Goal: Information Seeking & Learning: Understand process/instructions

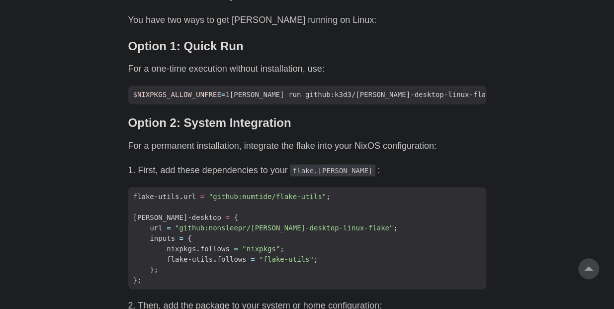
scroll to position [783, 0]
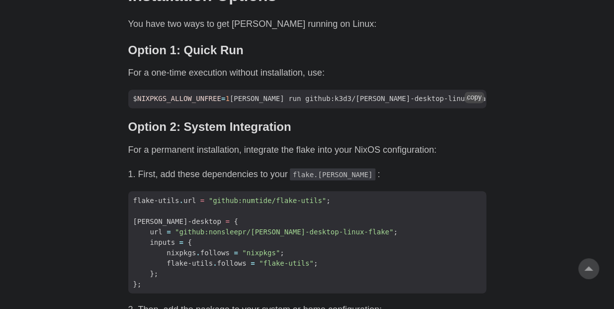
click at [260, 93] on span "$ NIXPKGS_ALLOW_UNFREE = 1 [PERSON_NAME] run github:k3d3/[PERSON_NAME]-desktop-…" at bounding box center [332, 98] width 409 height 10
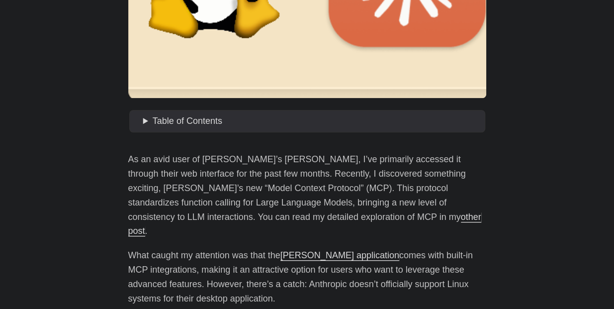
scroll to position [350, 0]
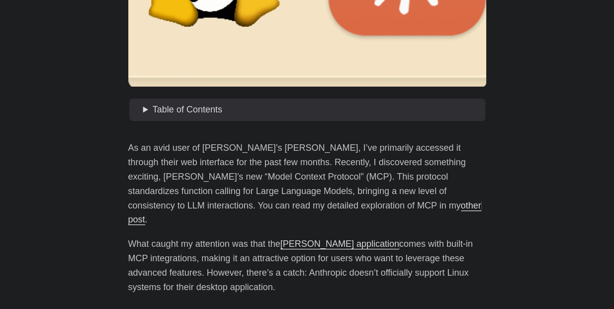
click at [370, 176] on p "As an avid user of [PERSON_NAME]’s [PERSON_NAME], I’ve primarily accessed it th…" at bounding box center [307, 184] width 358 height 86
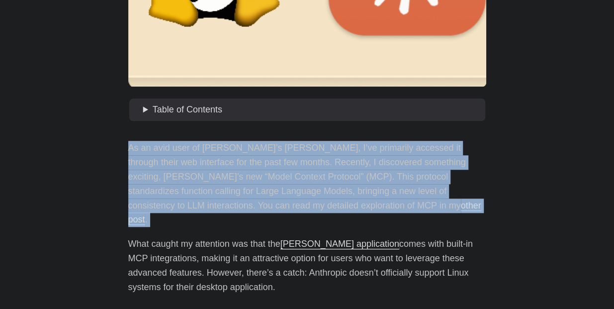
click at [370, 176] on p "As an avid user of [PERSON_NAME]’s [PERSON_NAME], I’ve primarily accessed it th…" at bounding box center [307, 184] width 358 height 86
click at [255, 190] on p "As an avid user of [PERSON_NAME]’s [PERSON_NAME], I’ve primarily accessed it th…" at bounding box center [307, 184] width 358 height 86
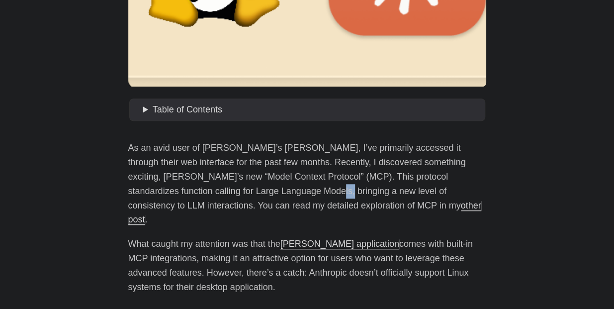
click at [255, 190] on p "As an avid user of [PERSON_NAME]’s [PERSON_NAME], I’ve primarily accessed it th…" at bounding box center [307, 184] width 358 height 86
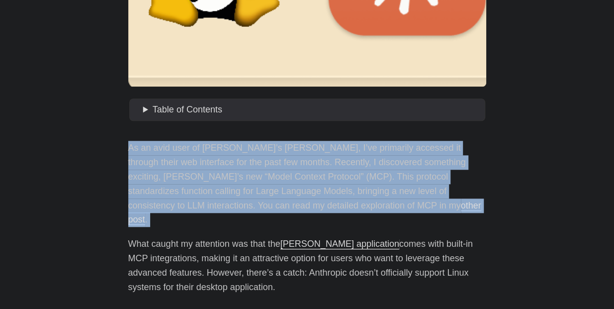
click at [255, 190] on p "As an avid user of [PERSON_NAME]’s [PERSON_NAME], I’ve primarily accessed it th…" at bounding box center [307, 184] width 358 height 86
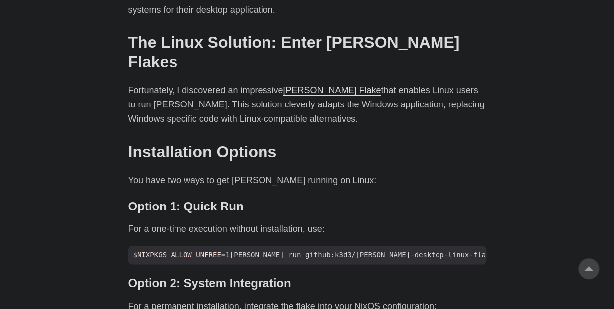
scroll to position [687, 0]
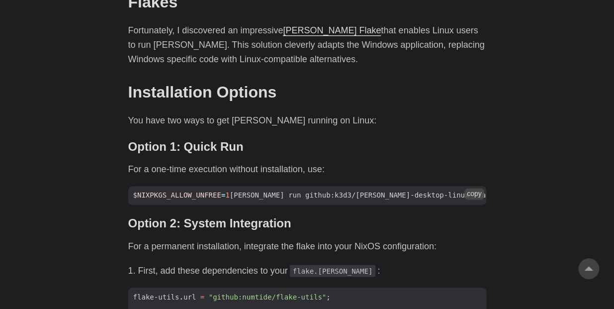
click at [305, 190] on span "$ NIXPKGS_ALLOW_UNFREE = 1 [PERSON_NAME] run github:k3d3/[PERSON_NAME]-desktop-…" at bounding box center [332, 195] width 409 height 10
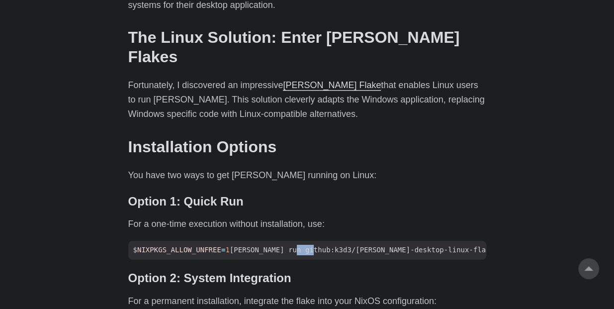
scroll to position [636, 0]
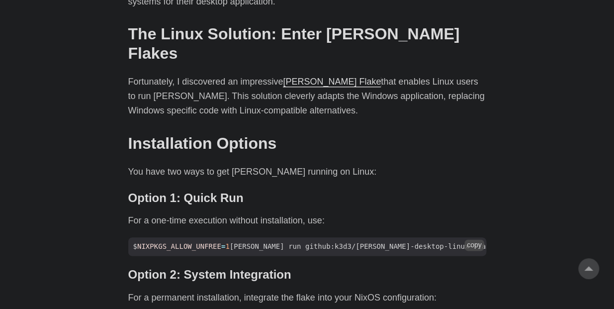
click at [269, 241] on span "$ NIXPKGS_ALLOW_UNFREE = 1 [PERSON_NAME] run github:k3d3/[PERSON_NAME]-desktop-…" at bounding box center [332, 246] width 409 height 10
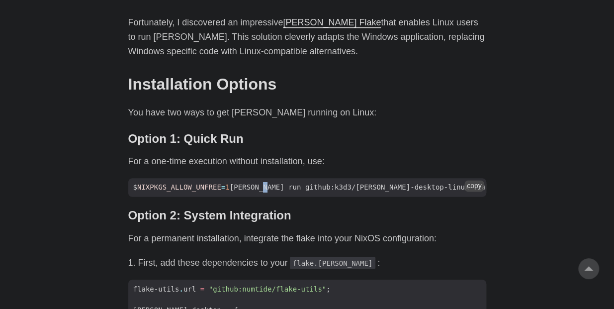
scroll to position [697, 0]
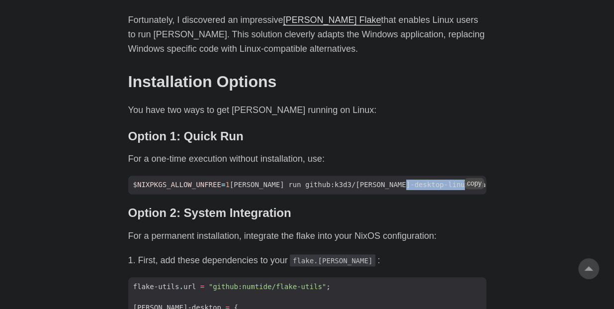
drag, startPoint x: 368, startPoint y: 157, endPoint x: 412, endPoint y: 148, distance: 44.3
click at [412, 175] on code "$ NIXPKGS_ALLOW_UNFREE = 1 [PERSON_NAME] run github:k3d3/[PERSON_NAME]-desktop-…" at bounding box center [307, 184] width 358 height 18
click at [477, 177] on button "copy" at bounding box center [474, 182] width 20 height 11
click at [405, 163] on div "As an avid user of [PERSON_NAME]’s [PERSON_NAME], I’ve primarily accessed it th…" at bounding box center [307, 295] width 358 height 1002
click at [277, 179] on span "$ NIXPKGS_ALLOW_UNFREE = 1 [PERSON_NAME] run github:k3d3/[PERSON_NAME]-desktop-…" at bounding box center [332, 184] width 409 height 10
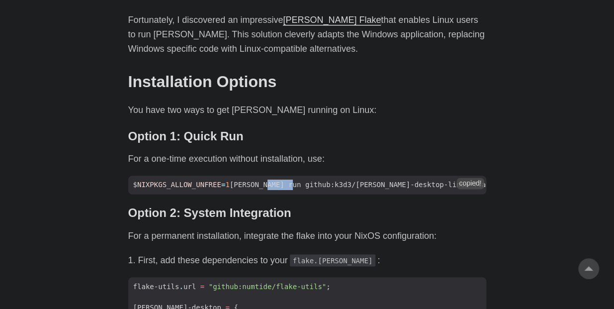
click at [277, 179] on span "$ NIXPKGS_ALLOW_UNFREE = 1 [PERSON_NAME] run github:k3d3/[PERSON_NAME]-desktop-…" at bounding box center [332, 184] width 409 height 10
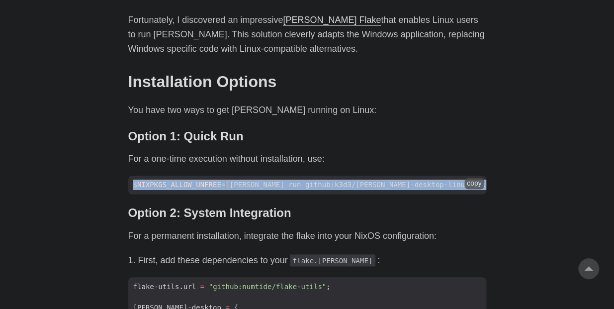
click at [277, 179] on span "$ NIXPKGS_ALLOW_UNFREE = 1 [PERSON_NAME] run github:k3d3/[PERSON_NAME]-desktop-…" at bounding box center [332, 184] width 409 height 10
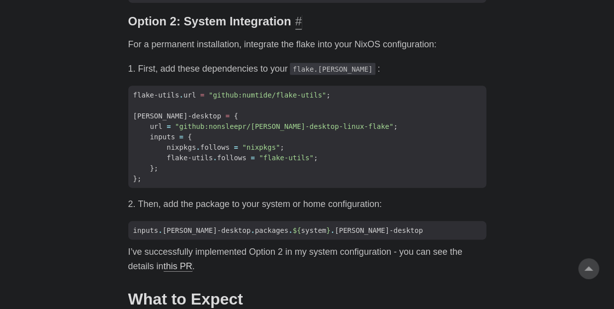
scroll to position [877, 0]
